Goal: Information Seeking & Learning: Learn about a topic

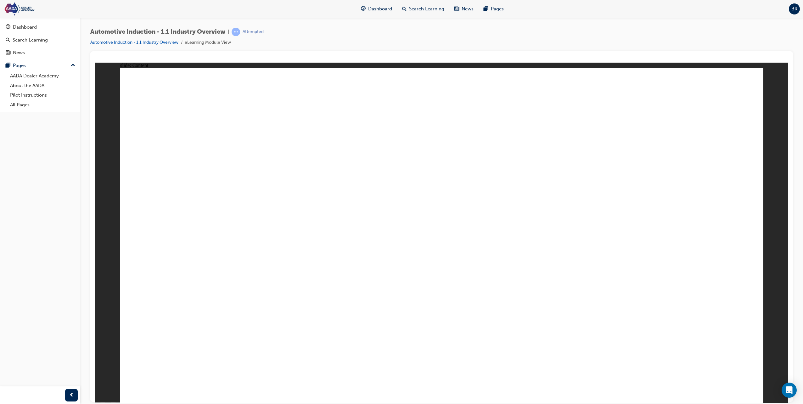
drag, startPoint x: 733, startPoint y: 383, endPoint x: 734, endPoint y: 377, distance: 6.3
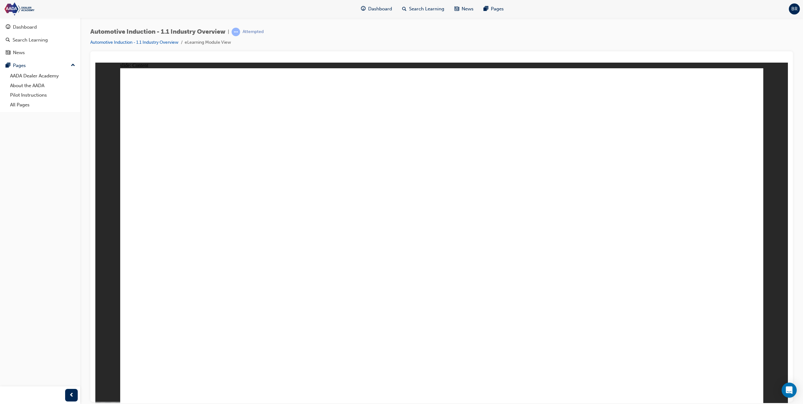
drag, startPoint x: 644, startPoint y: 274, endPoint x: 584, endPoint y: 278, distance: 59.9
drag, startPoint x: 426, startPoint y: 278, endPoint x: 462, endPoint y: 272, distance: 36.7
